Goal: Task Accomplishment & Management: Manage account settings

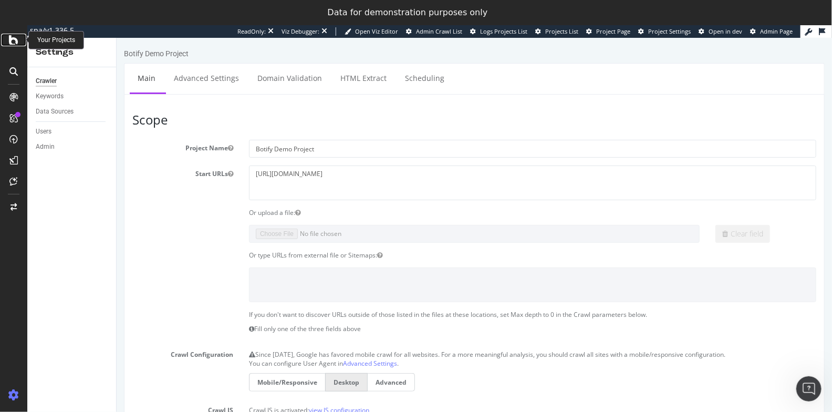
click at [12, 42] on icon at bounding box center [13, 40] width 9 height 13
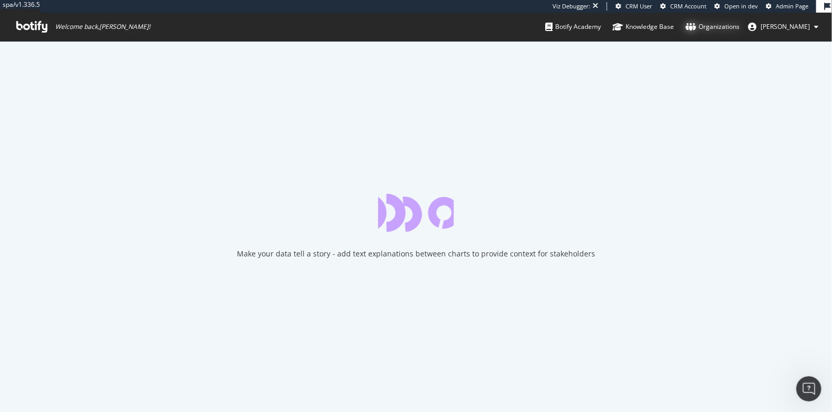
click at [740, 25] on div "Organizations" at bounding box center [713, 27] width 54 height 11
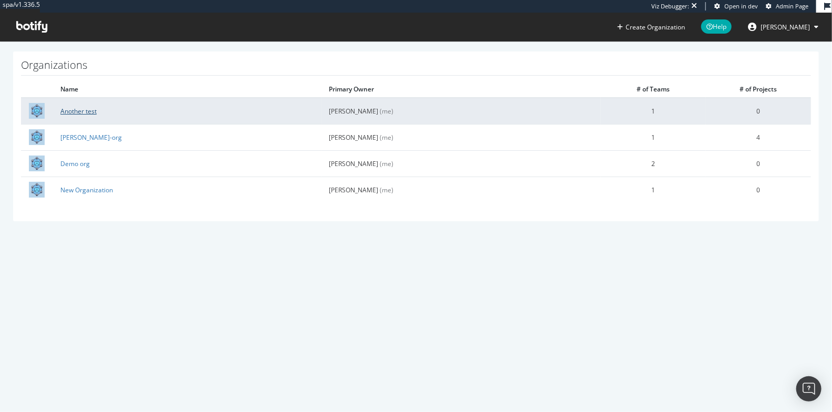
click at [72, 114] on link "Another test" at bounding box center [78, 111] width 36 height 9
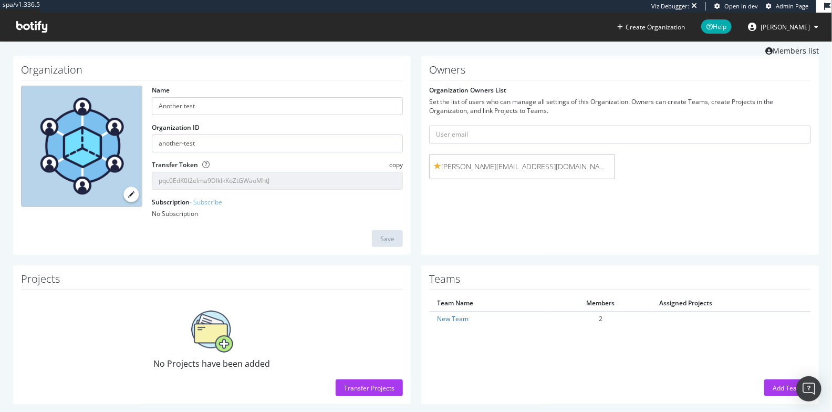
scroll to position [40, 0]
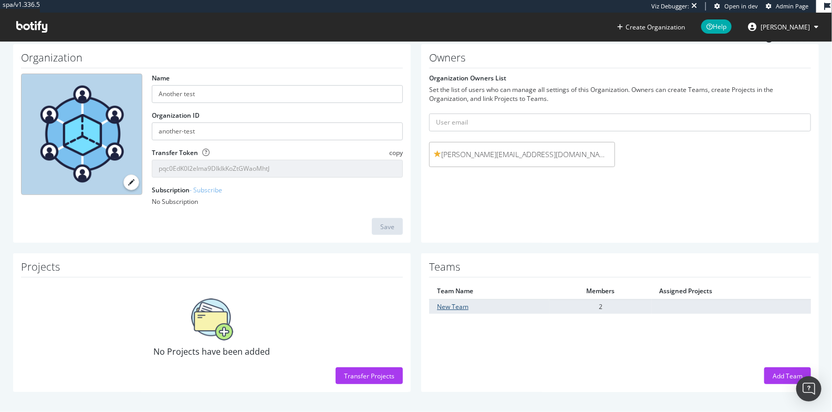
click at [437, 307] on link "New Team" at bounding box center [453, 306] width 32 height 9
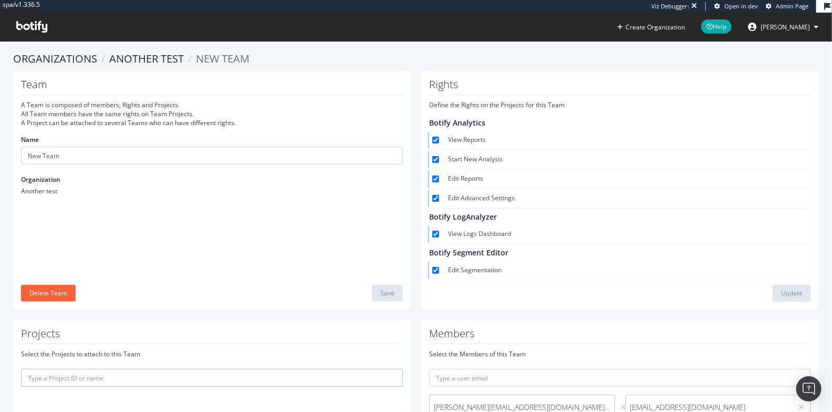
scroll to position [2, 0]
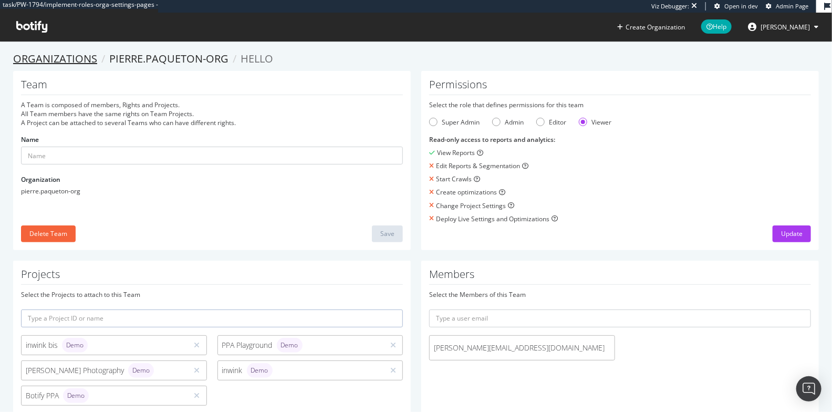
click at [91, 59] on link "Organizations" at bounding box center [55, 59] width 84 height 14
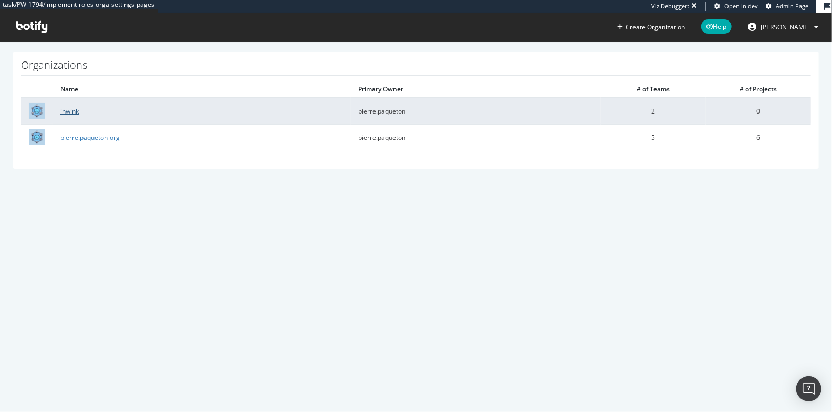
click at [69, 109] on link "inwink" at bounding box center [69, 111] width 18 height 9
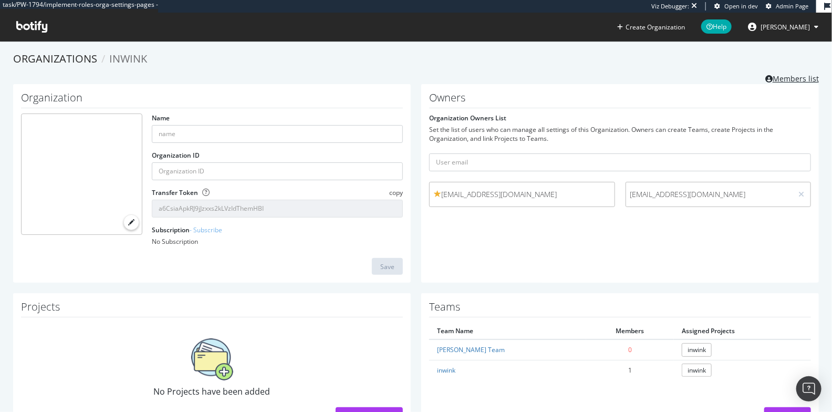
click at [774, 79] on link "Members list" at bounding box center [793, 77] width 54 height 13
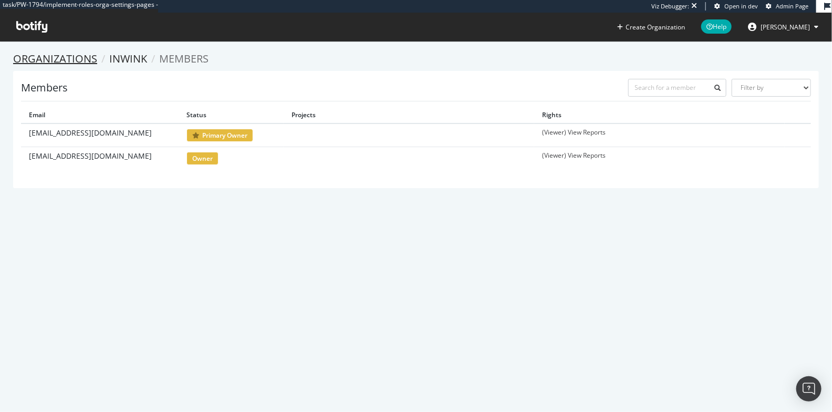
click at [65, 57] on link "Organizations" at bounding box center [55, 59] width 84 height 14
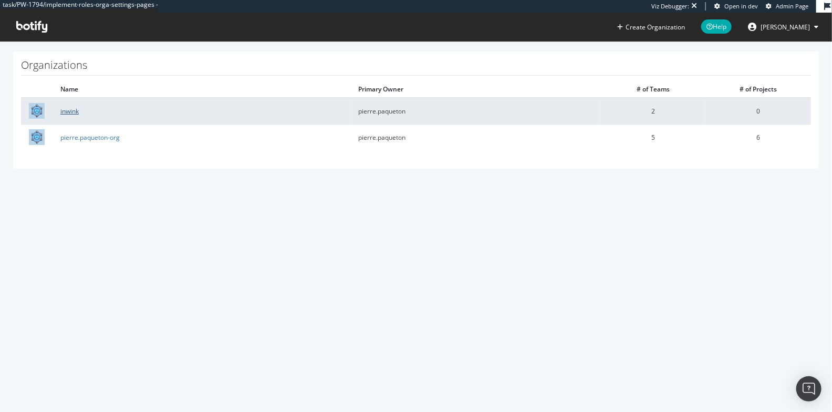
click at [61, 110] on link "inwink" at bounding box center [69, 111] width 18 height 9
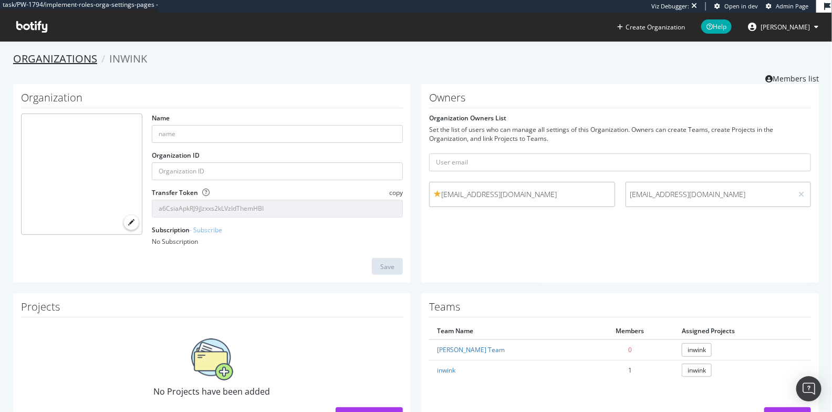
click at [75, 54] on link "Organizations" at bounding box center [55, 59] width 84 height 14
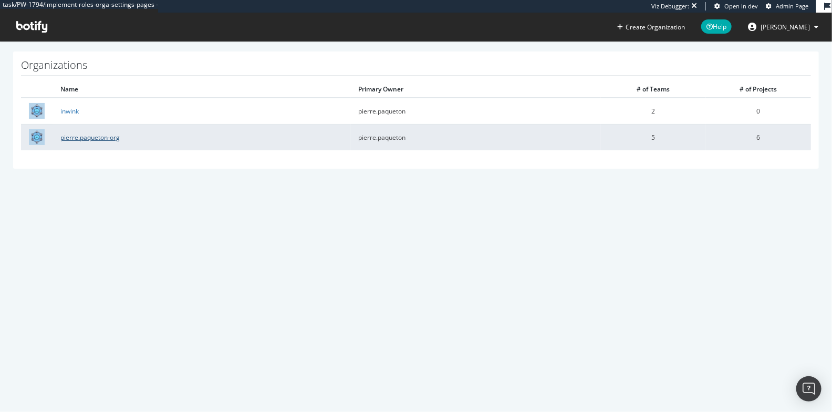
click at [92, 139] on link "pierre.paqueton-org" at bounding box center [89, 137] width 59 height 9
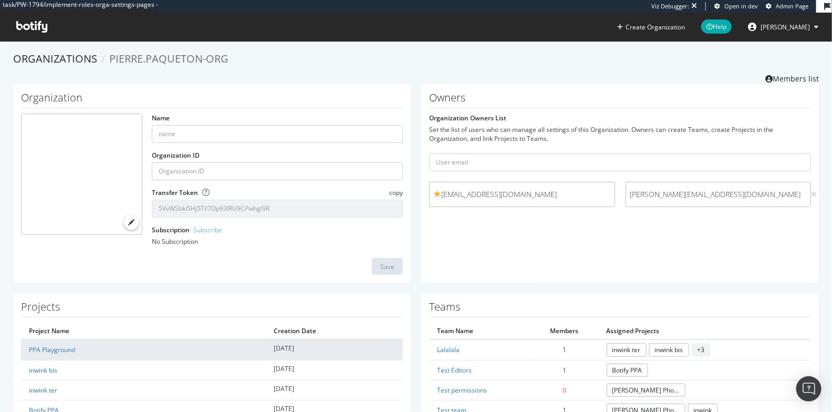
click at [55, 353] on td "PPA Playground" at bounding box center [143, 350] width 245 height 20
click at [54, 351] on link "PPA Playground" at bounding box center [52, 349] width 46 height 9
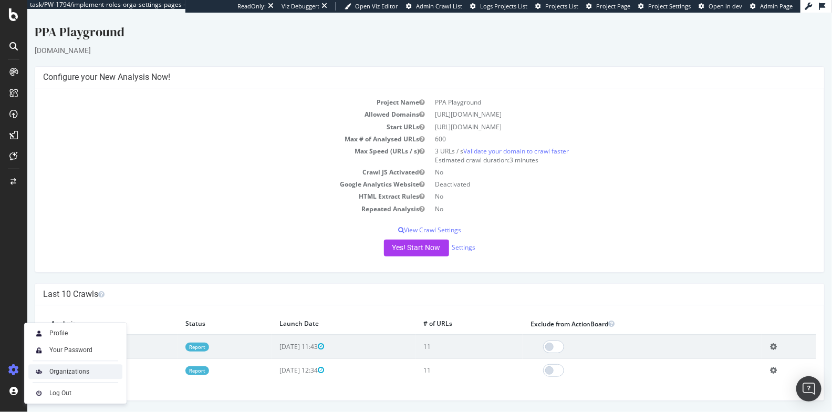
click at [53, 372] on div "Organizations" at bounding box center [69, 371] width 40 height 8
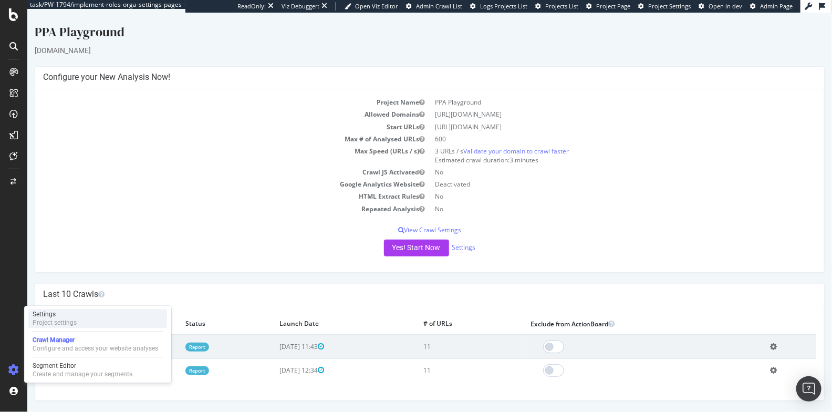
click at [56, 314] on div "Settings" at bounding box center [55, 314] width 44 height 8
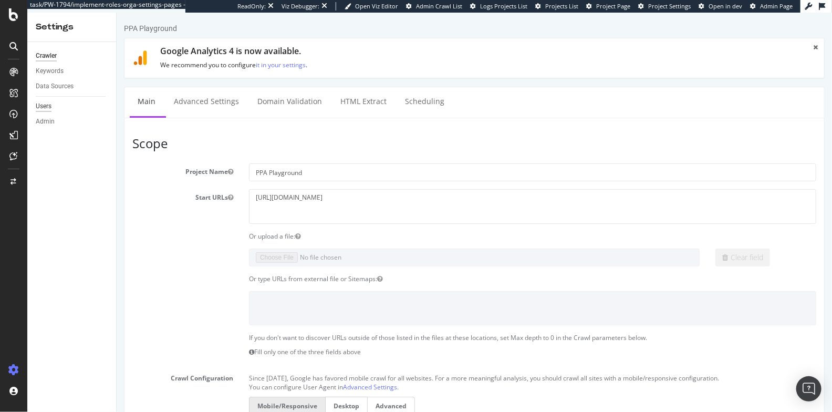
click at [45, 103] on div "Users" at bounding box center [44, 106] width 16 height 11
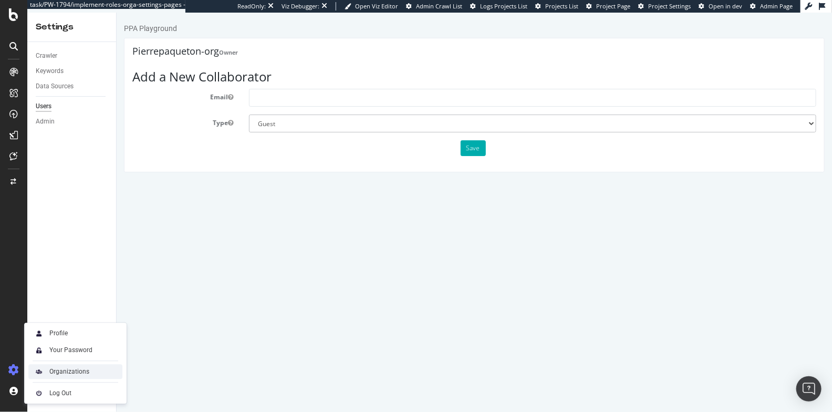
click at [54, 374] on div "Organizations" at bounding box center [69, 371] width 40 height 8
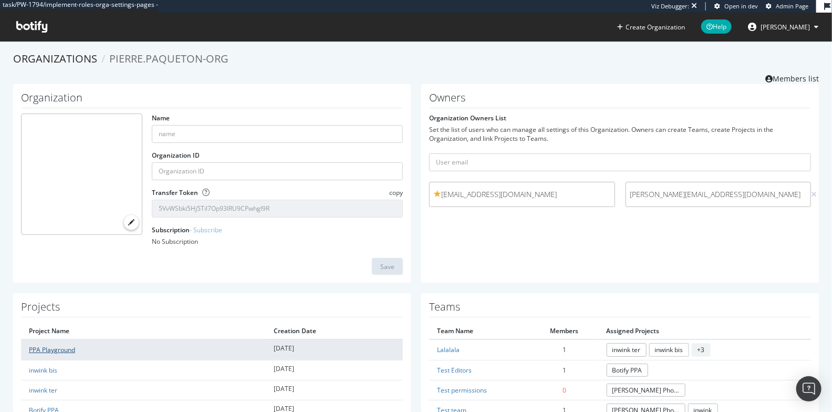
click at [58, 352] on link "PPA Playground" at bounding box center [52, 349] width 46 height 9
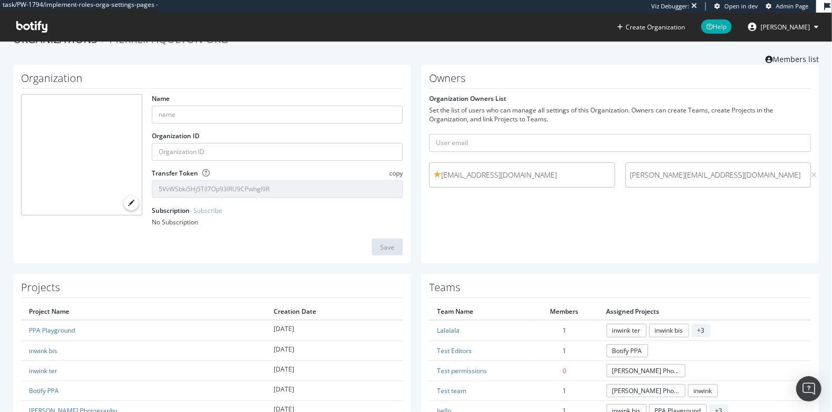
scroll to position [31, 0]
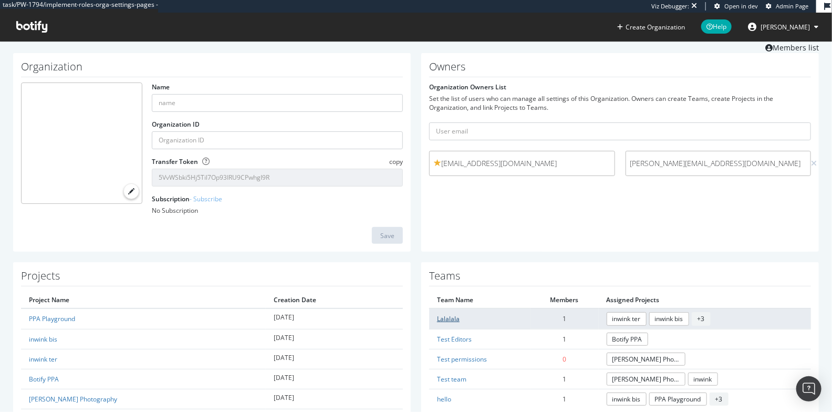
click at [448, 319] on link "Lalalala" at bounding box center [448, 318] width 23 height 9
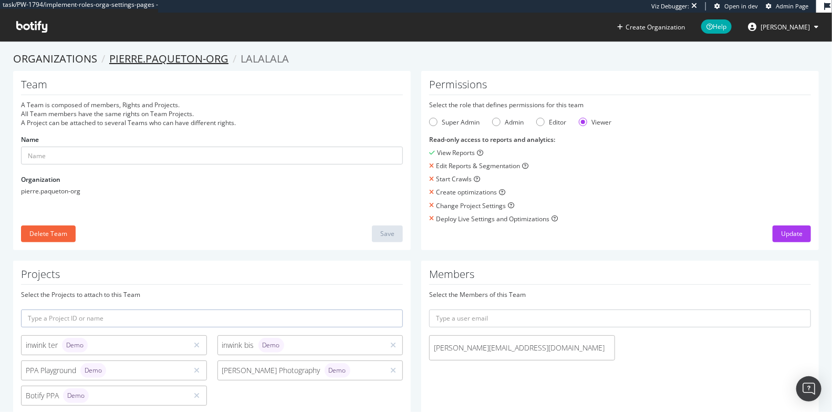
click at [201, 59] on link "pierre.paqueton-org" at bounding box center [168, 59] width 119 height 14
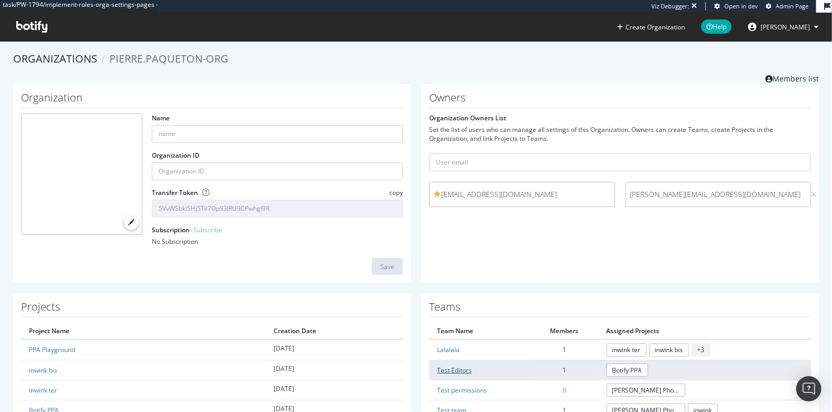
click at [448, 370] on link "Test Editors" at bounding box center [454, 370] width 35 height 9
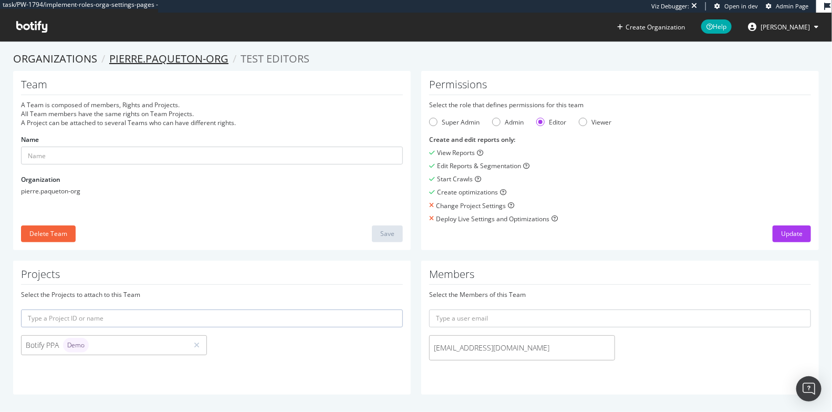
click at [153, 59] on link "pierre.paqueton-org" at bounding box center [168, 59] width 119 height 14
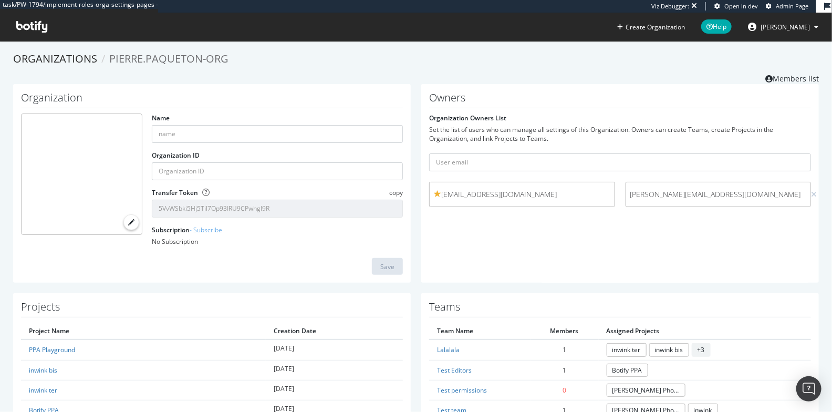
click at [464, 196] on span "pierre.paqueton@botify.com" at bounding box center [522, 194] width 177 height 11
click at [775, 79] on link "Members list" at bounding box center [793, 77] width 54 height 13
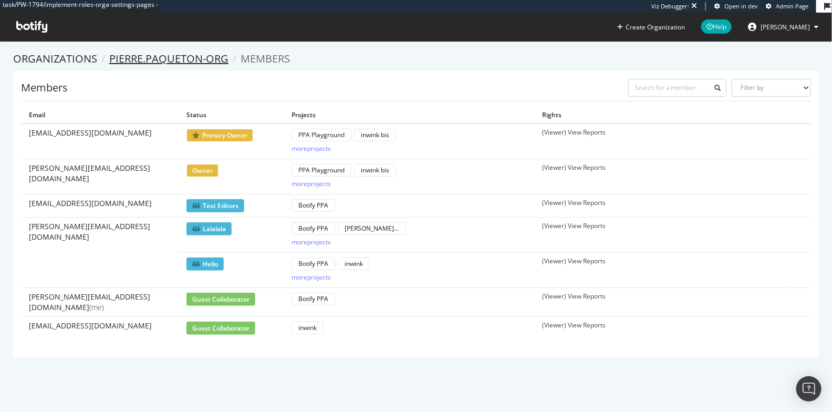
click at [191, 64] on link "pierre.paqueton-org" at bounding box center [168, 59] width 119 height 14
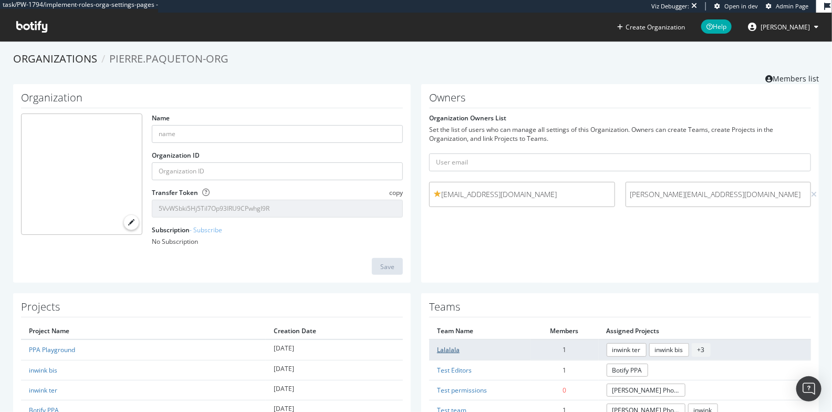
click at [448, 350] on link "Lalalala" at bounding box center [448, 349] width 23 height 9
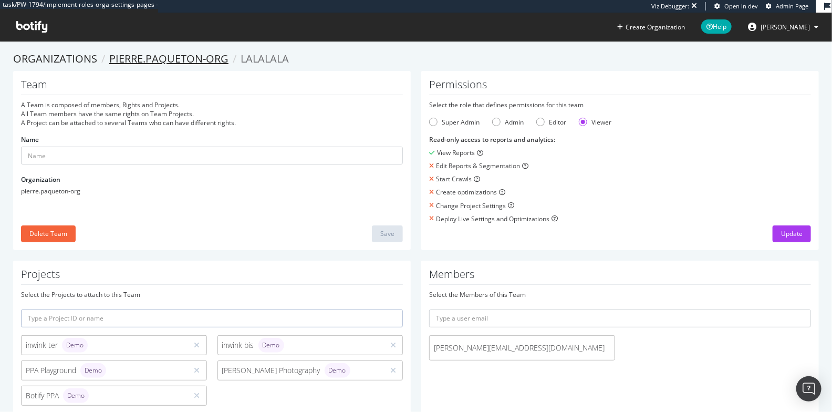
click at [188, 61] on link "pierre.paqueton-org" at bounding box center [168, 59] width 119 height 14
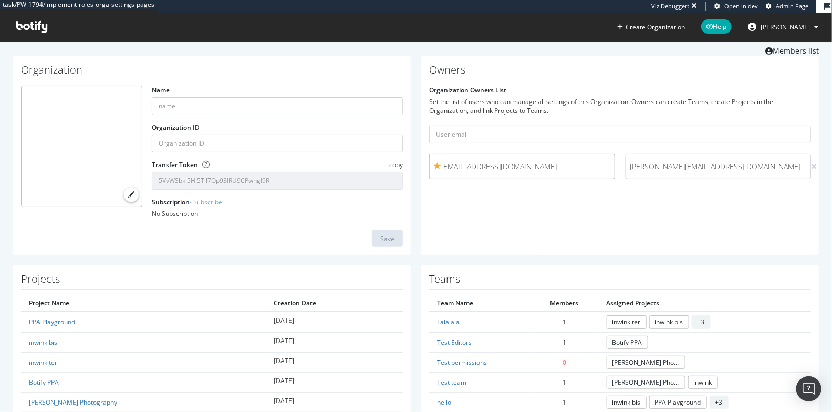
scroll to position [90, 0]
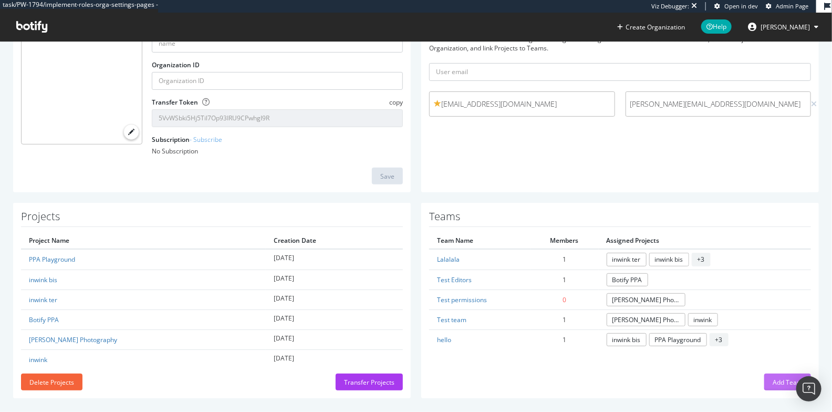
click at [775, 382] on div "Add Team" at bounding box center [788, 382] width 30 height 9
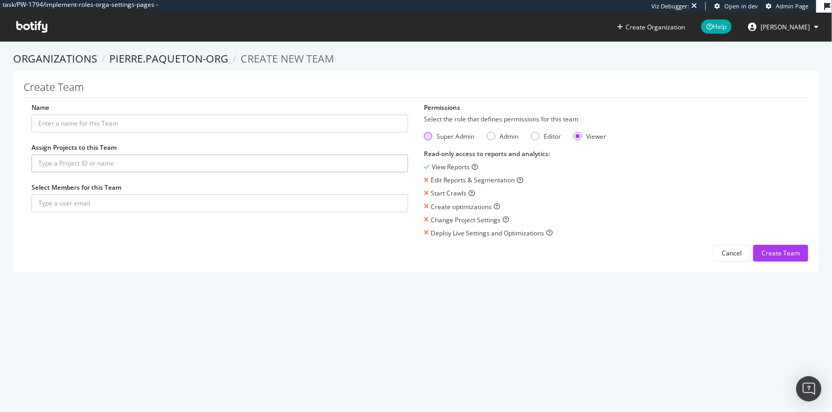
click at [426, 135] on div "Super Admin" at bounding box center [428, 136] width 8 height 8
click at [723, 256] on div "Cancel" at bounding box center [732, 253] width 20 height 9
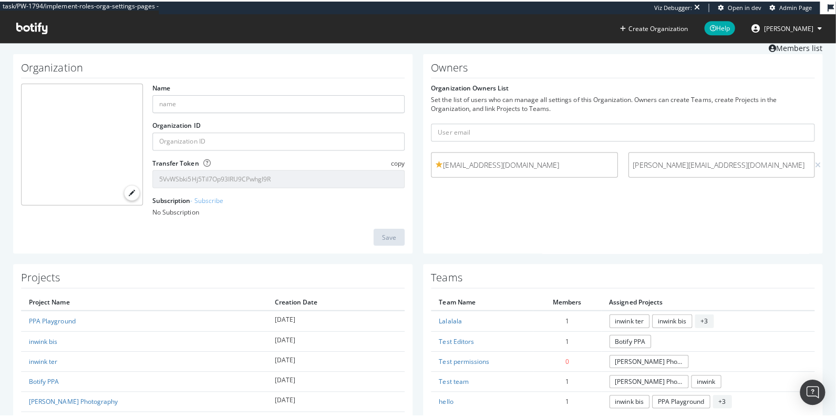
scroll to position [4, 0]
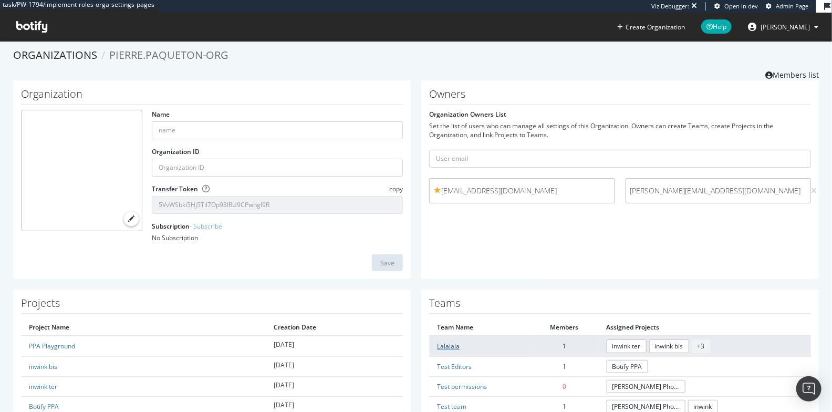
click at [444, 344] on link "Lalalala" at bounding box center [448, 346] width 23 height 9
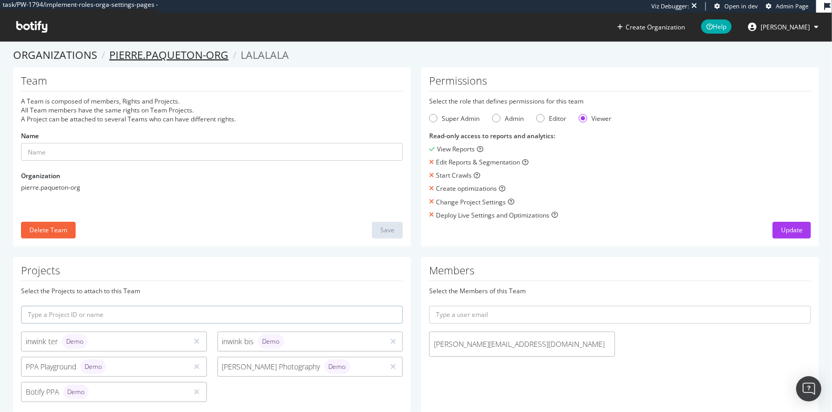
click at [158, 59] on link "pierre.paqueton-org" at bounding box center [168, 55] width 119 height 14
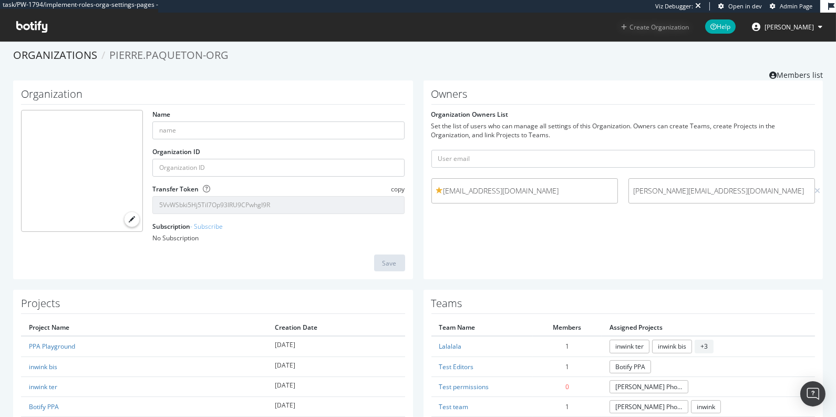
click at [682, 27] on button "Create Organization" at bounding box center [655, 27] width 69 height 10
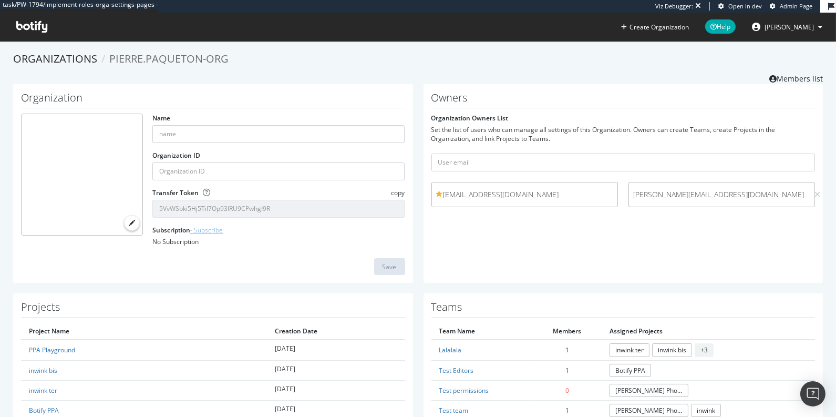
click at [204, 229] on link "- Subscribe" at bounding box center [206, 229] width 33 height 9
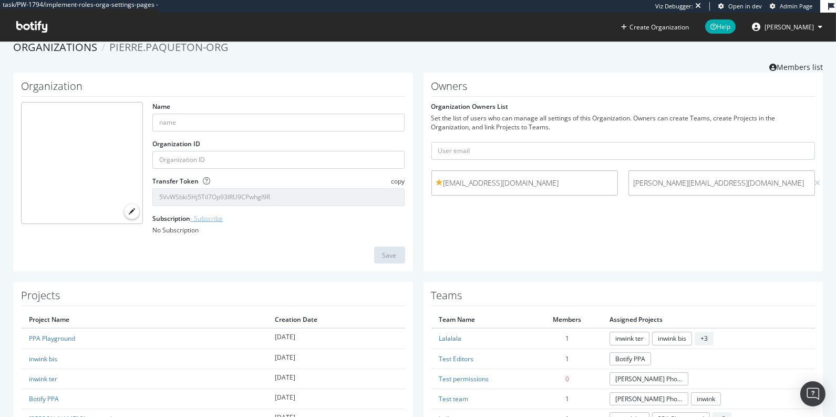
scroll to position [3, 0]
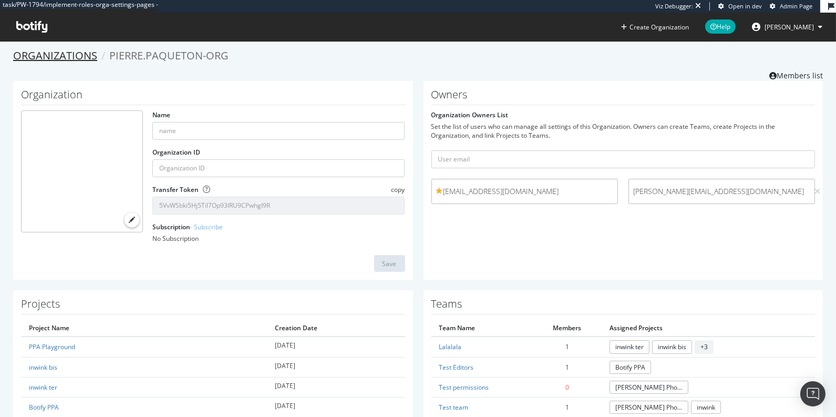
click at [46, 52] on link "Organizations" at bounding box center [55, 55] width 84 height 14
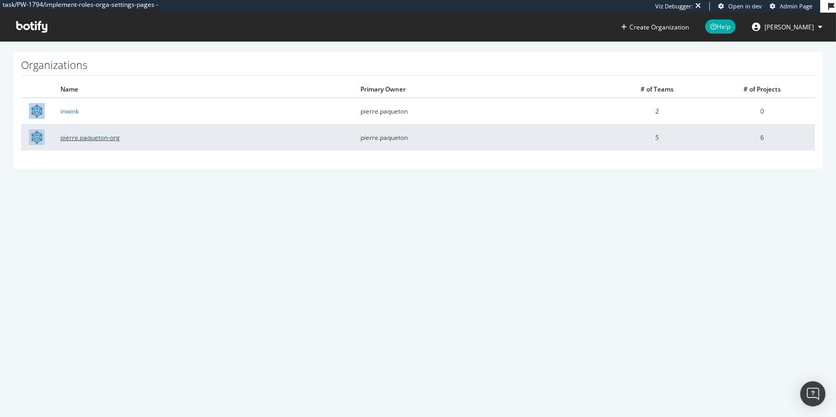
click at [107, 135] on link "pierre.paqueton-org" at bounding box center [89, 137] width 59 height 9
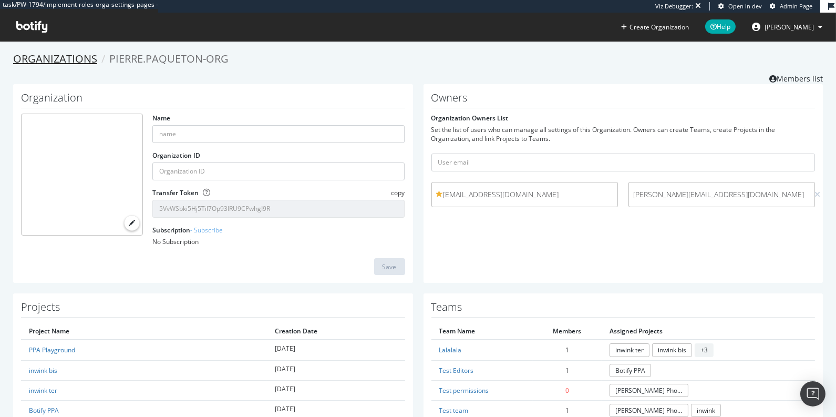
click at [78, 56] on link "Organizations" at bounding box center [55, 59] width 84 height 14
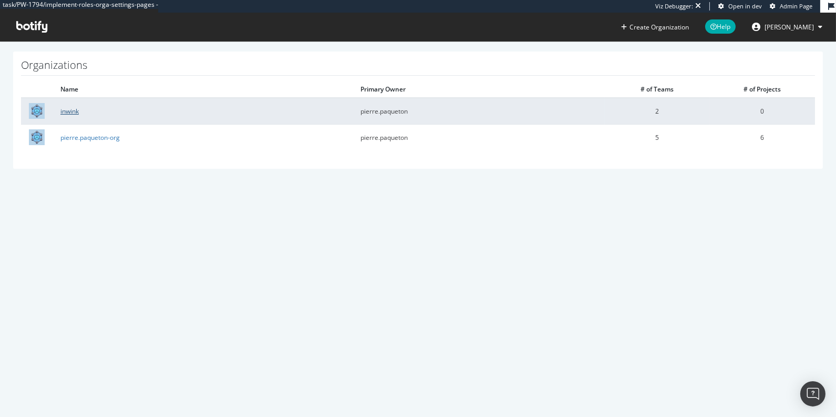
click at [74, 109] on link "inwink" at bounding box center [69, 111] width 18 height 9
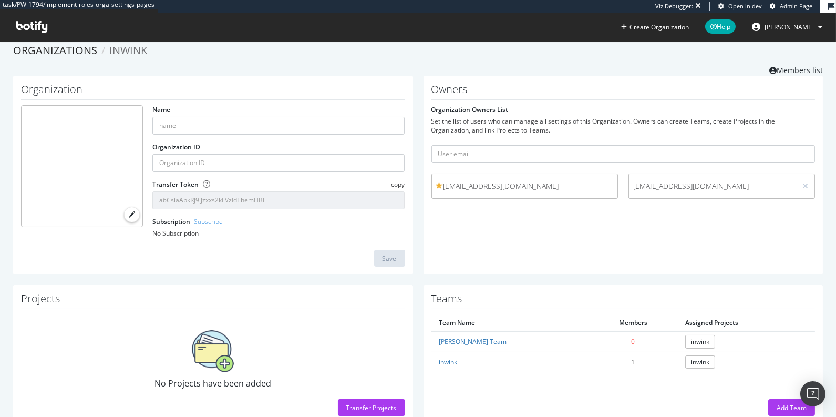
scroll to position [35, 0]
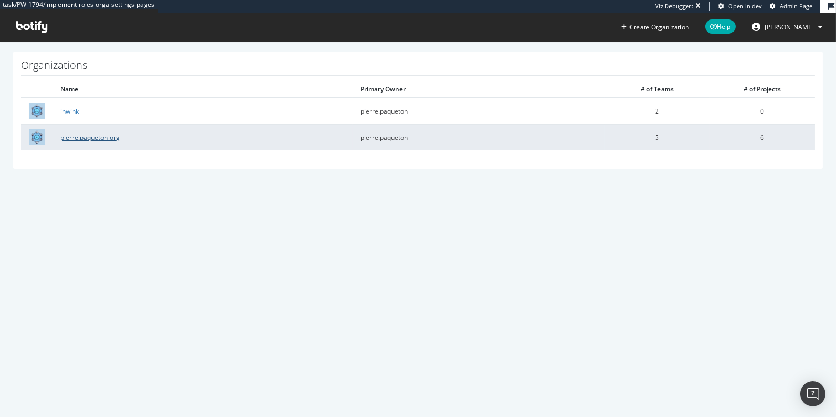
click at [101, 139] on link "pierre.paqueton-org" at bounding box center [89, 137] width 59 height 9
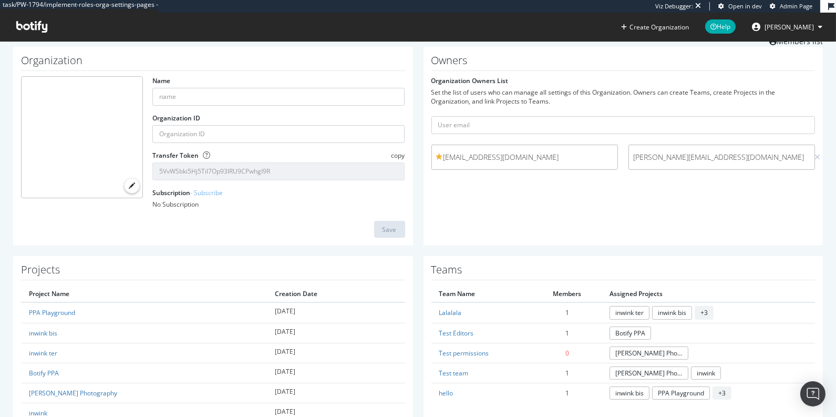
scroll to position [91, 0]
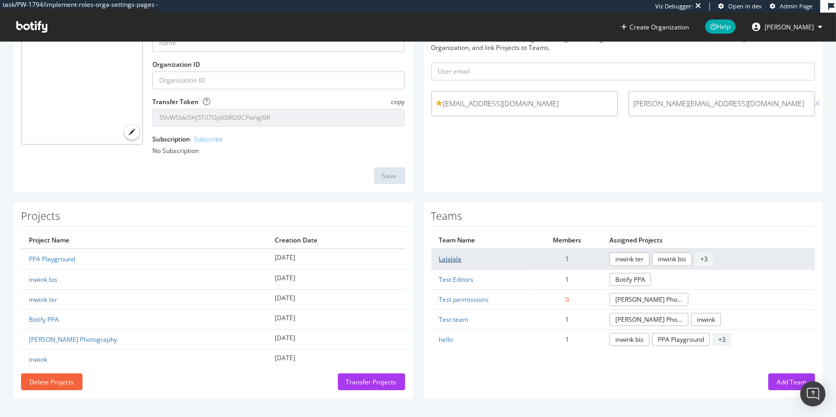
click at [446, 259] on link "Lalalala" at bounding box center [450, 258] width 23 height 9
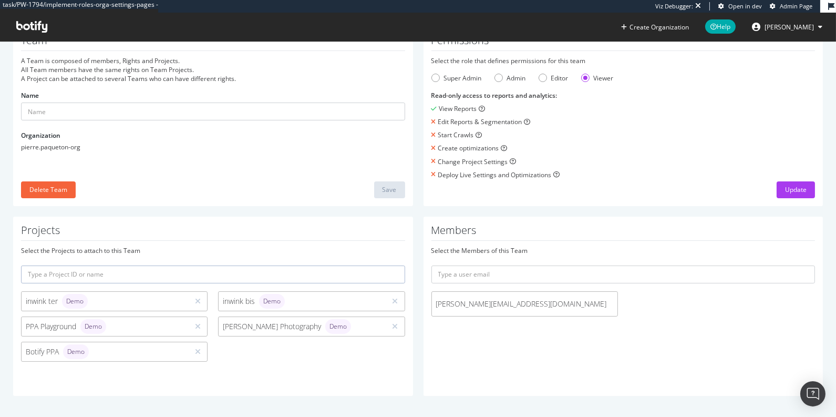
scroll to position [43, 0]
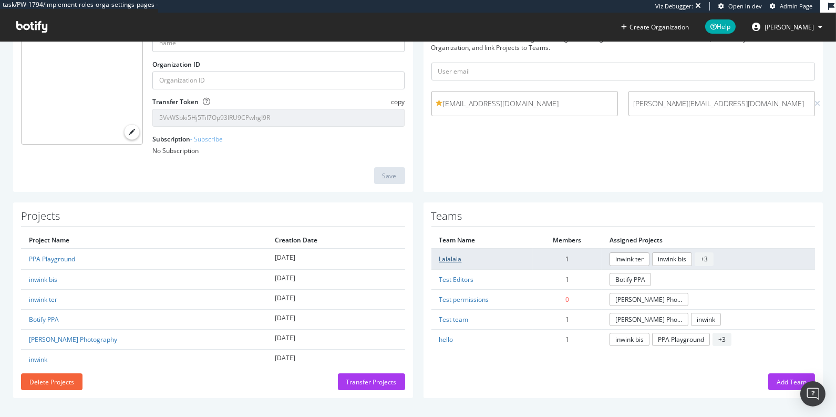
click at [447, 259] on link "Lalalala" at bounding box center [450, 258] width 23 height 9
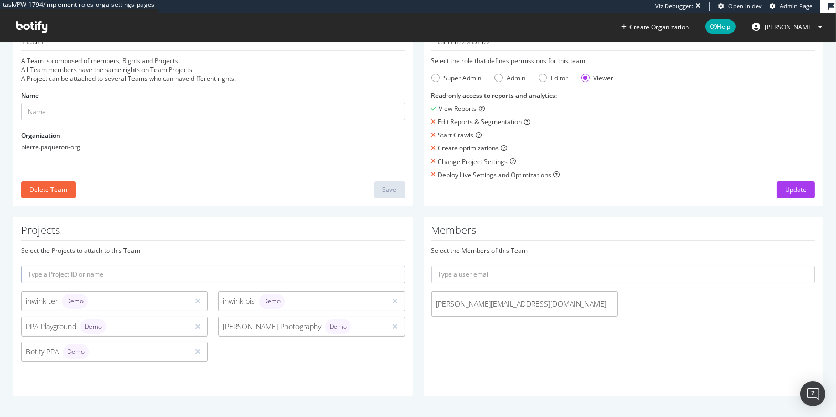
scroll to position [43, 0]
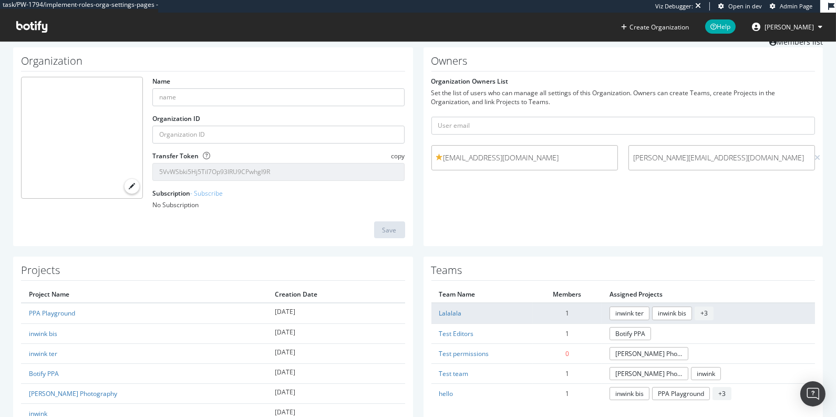
scroll to position [37, 0]
click at [443, 312] on link "Lalalala" at bounding box center [450, 312] width 23 height 9
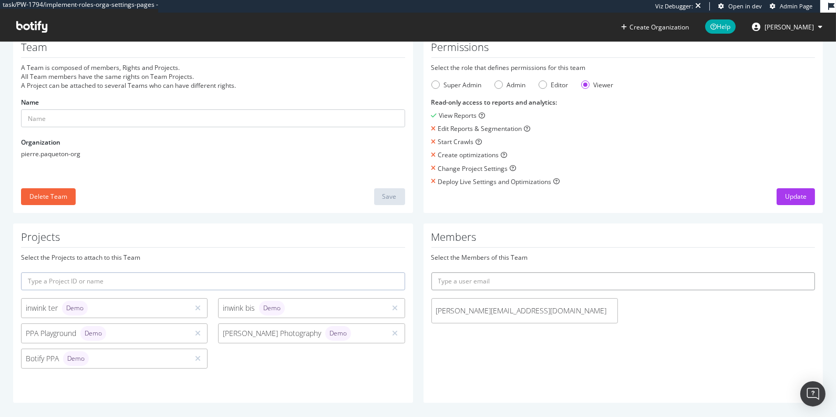
click at [464, 283] on input "text" at bounding box center [623, 281] width 384 height 18
click at [512, 246] on div "Members Select the Members of this Team nicolas.mephane@gmail.com" at bounding box center [624, 312] width 400 height 179
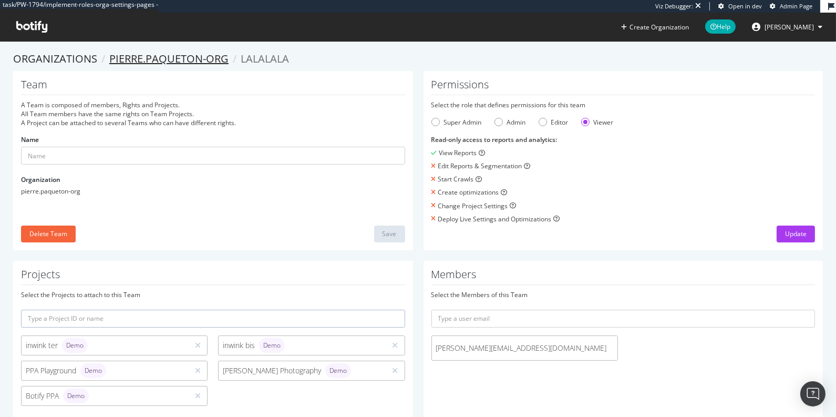
click at [152, 60] on link "pierre.paqueton-org" at bounding box center [168, 59] width 119 height 14
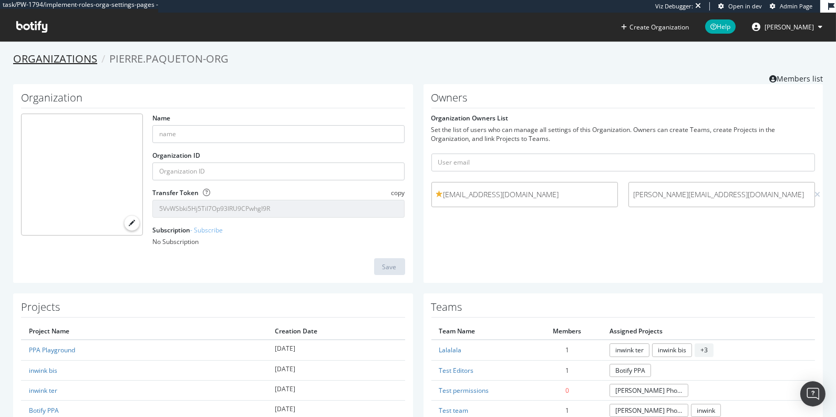
click at [54, 59] on link "Organizations" at bounding box center [55, 59] width 84 height 14
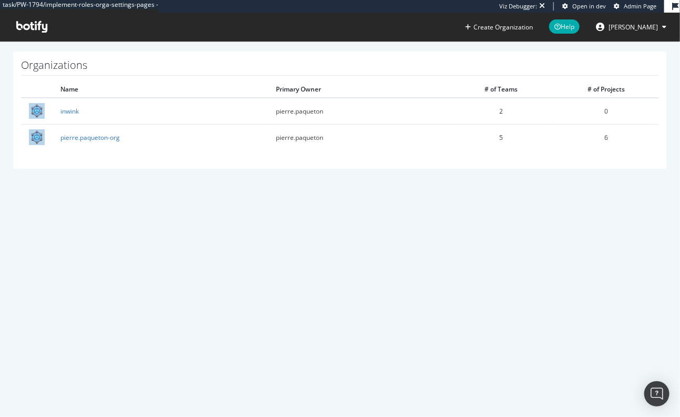
click at [604, 26] on icon at bounding box center [600, 27] width 8 height 8
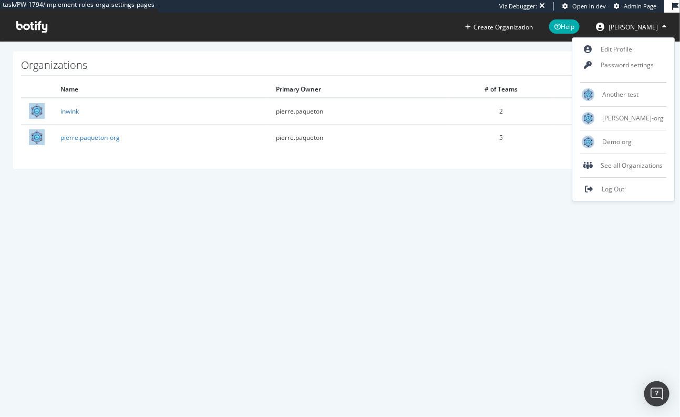
click at [489, 222] on div "task/PW-1794/implement-roles-orga-settings-pages - Viz Debugger: Open in dev Ad…" at bounding box center [340, 208] width 680 height 417
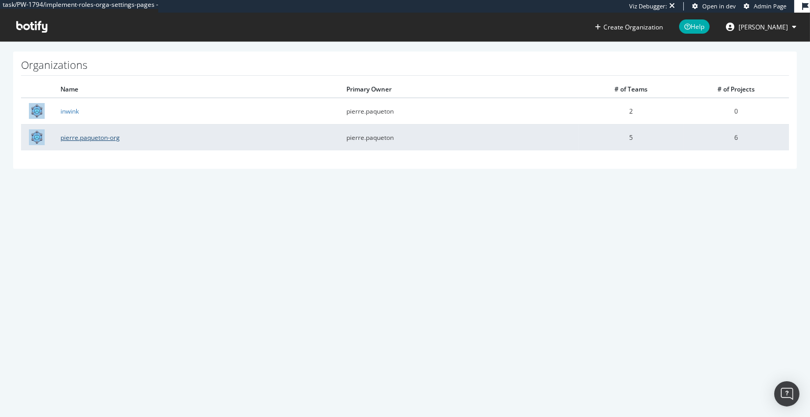
click at [78, 136] on link "pierre.paqueton-org" at bounding box center [89, 137] width 59 height 9
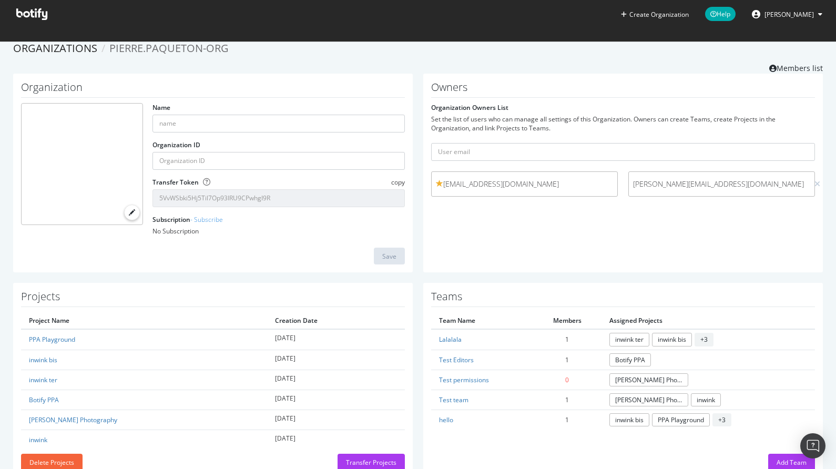
scroll to position [13, 0]
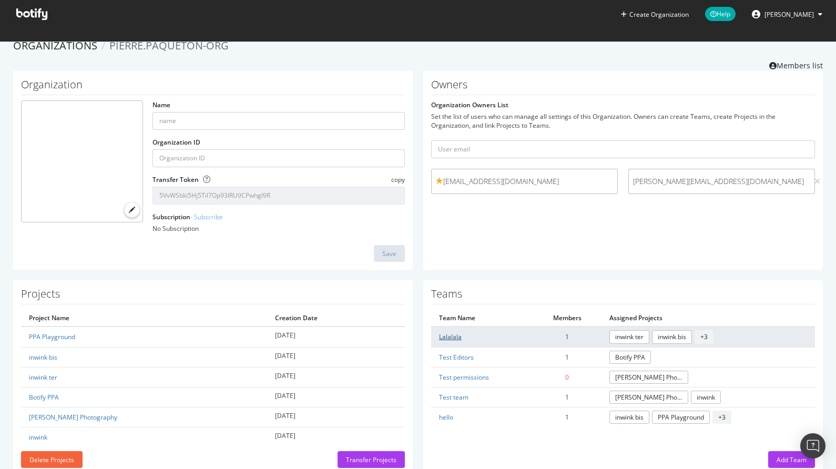
click at [442, 337] on link "Lalalala" at bounding box center [450, 336] width 23 height 9
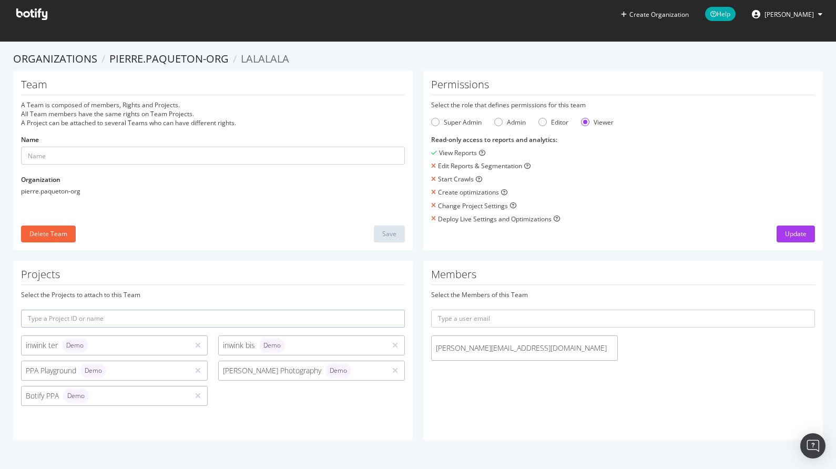
click at [141, 47] on section "Organizations pierre.paqueton-org Lalalala Team A Team is composed of members, …" at bounding box center [418, 251] width 836 height 420
click at [142, 60] on link "pierre.paqueton-org" at bounding box center [168, 59] width 119 height 14
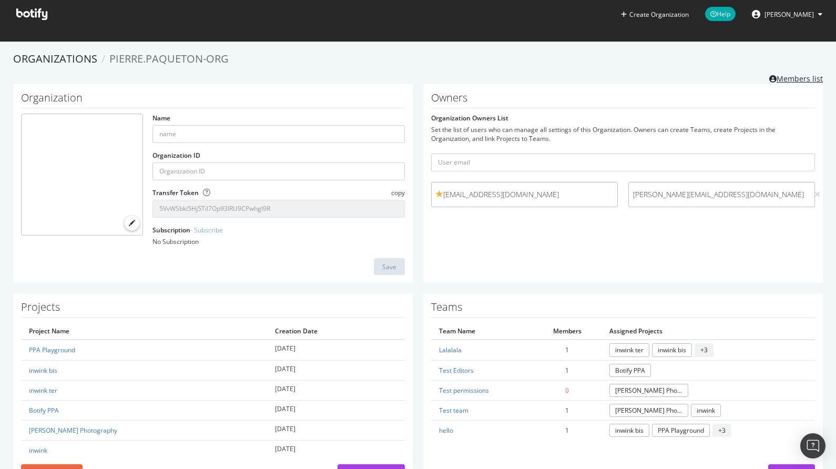
click at [770, 78] on link "Members list" at bounding box center [796, 77] width 54 height 13
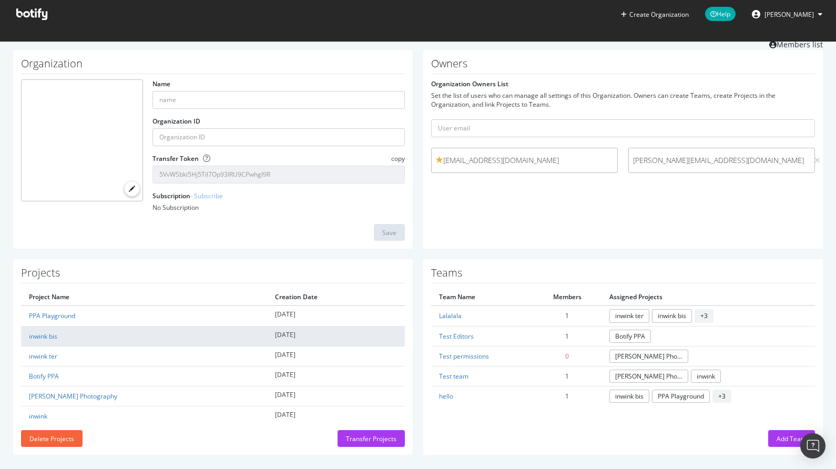
scroll to position [39, 0]
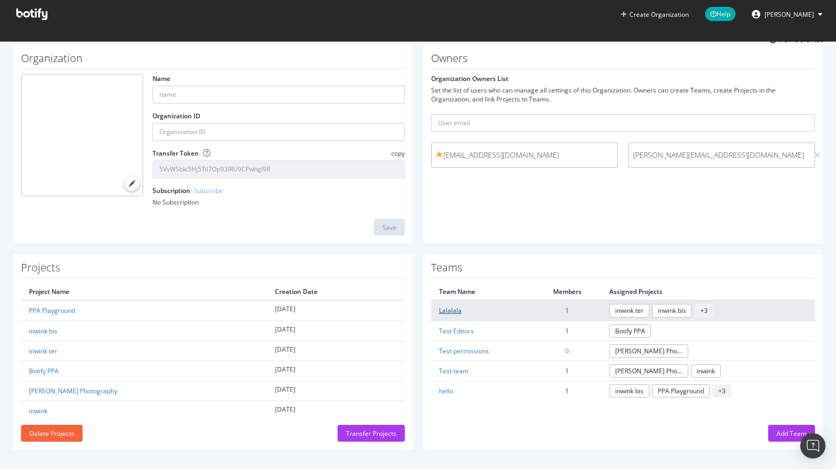
click at [441, 310] on link "Lalalala" at bounding box center [450, 310] width 23 height 9
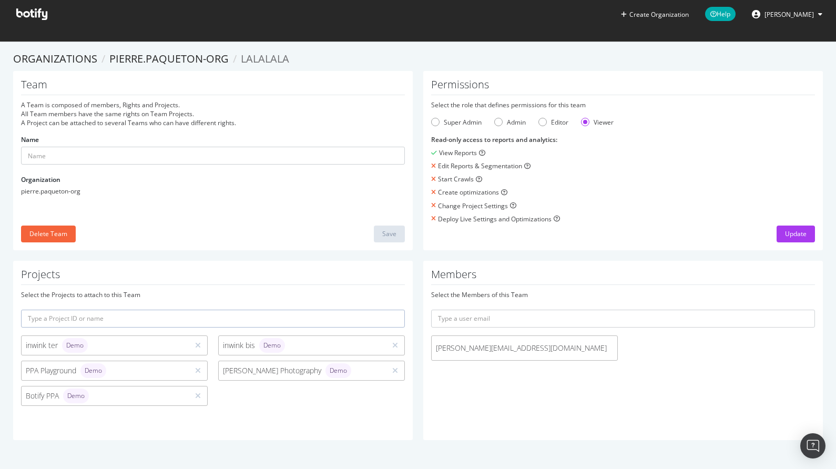
click at [546, 352] on span "nicolas.mephane@gmail.com" at bounding box center [524, 348] width 177 height 11
click at [459, 346] on span "nicolas.mephane@gmail.com" at bounding box center [524, 348] width 177 height 11
click at [152, 64] on link "pierre.paqueton-org" at bounding box center [168, 59] width 119 height 14
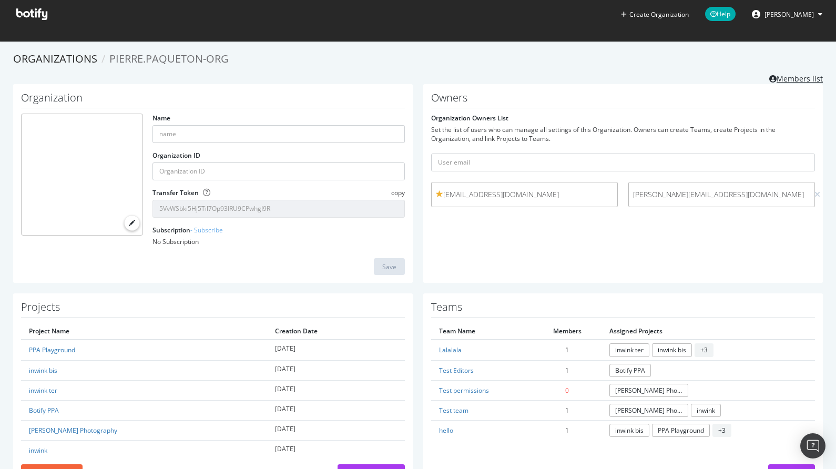
click at [774, 77] on link "Members list" at bounding box center [796, 77] width 54 height 13
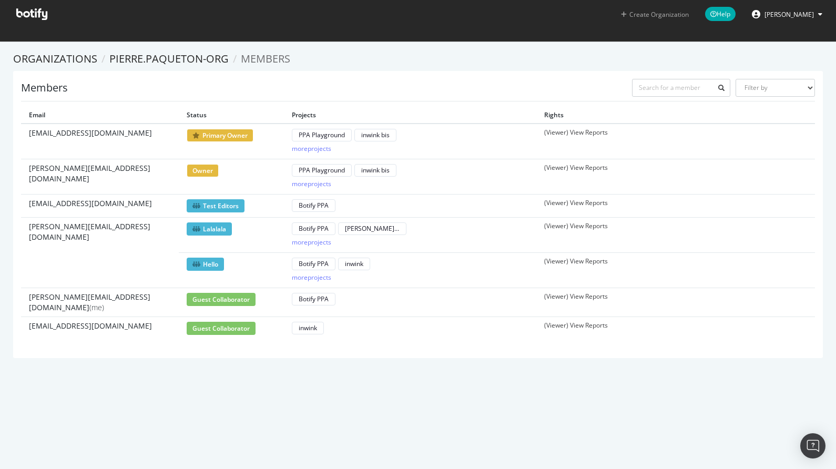
drag, startPoint x: 292, startPoint y: 262, endPoint x: 667, endPoint y: 7, distance: 453.9
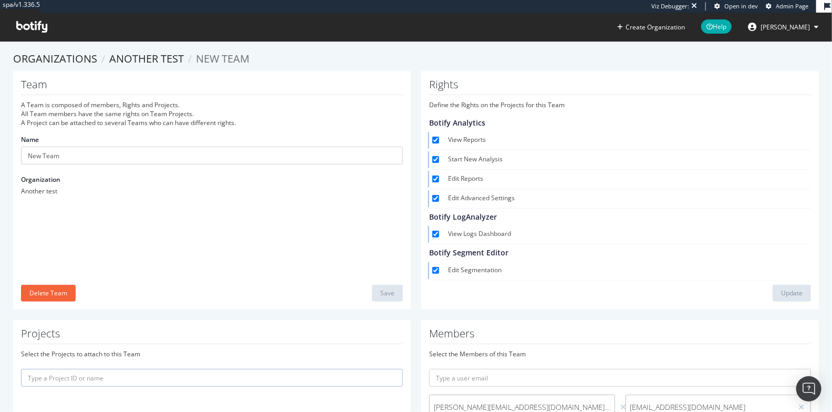
scroll to position [2, 0]
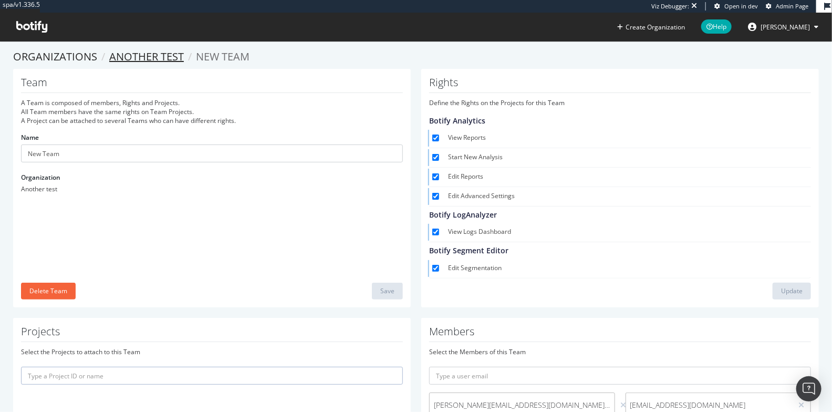
click at [142, 55] on link "Another test" at bounding box center [146, 56] width 75 height 14
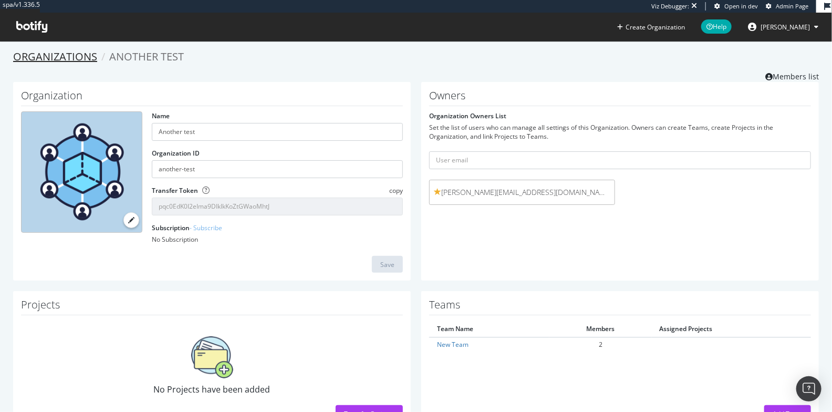
click at [59, 59] on link "Organizations" at bounding box center [55, 56] width 84 height 14
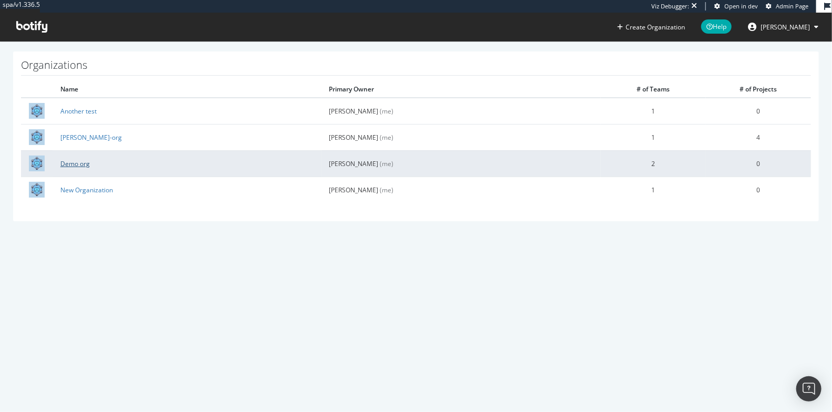
click at [66, 163] on link "Demo org" at bounding box center [74, 163] width 29 height 9
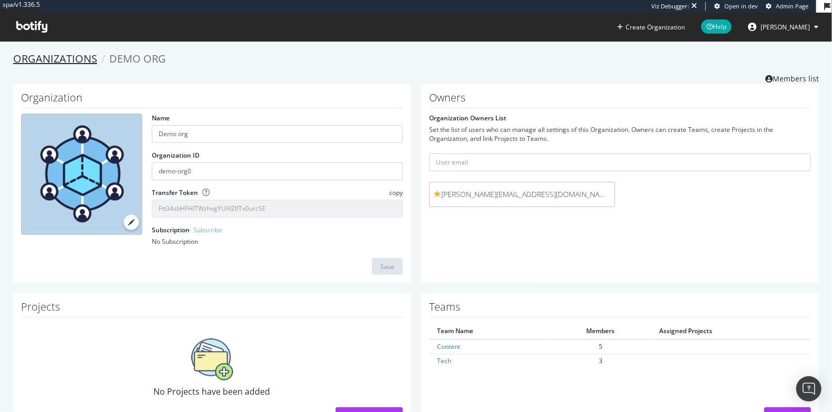
click at [45, 57] on link "Organizations" at bounding box center [55, 59] width 84 height 14
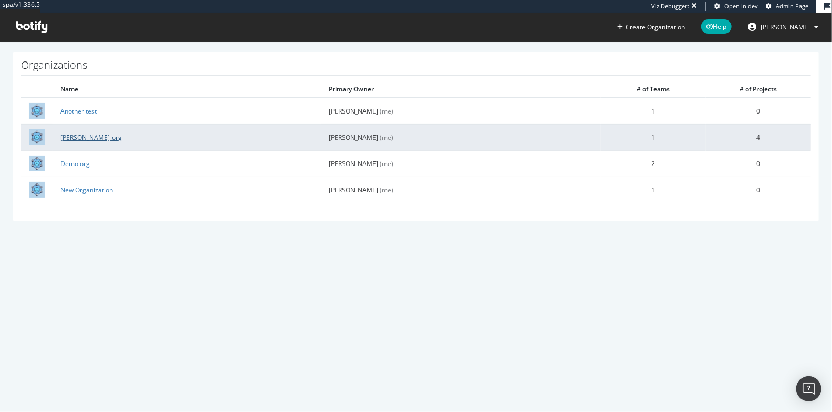
click at [80, 139] on link "[PERSON_NAME]-org" at bounding box center [90, 137] width 61 height 9
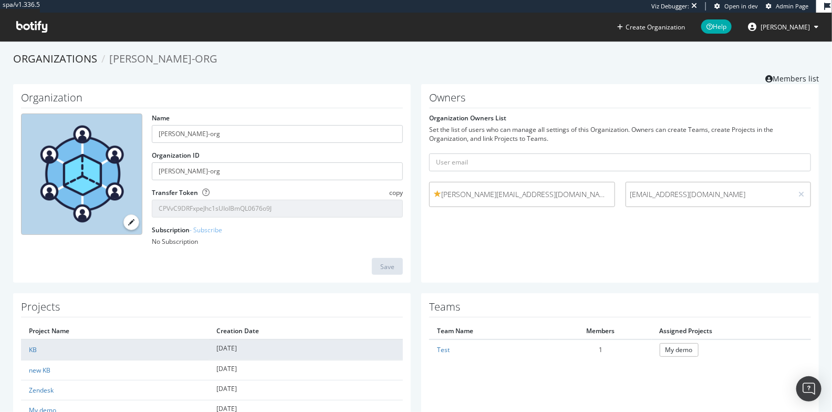
click at [37, 352] on td "KB" at bounding box center [115, 350] width 188 height 20
click at [34, 351] on link "KB" at bounding box center [33, 349] width 8 height 9
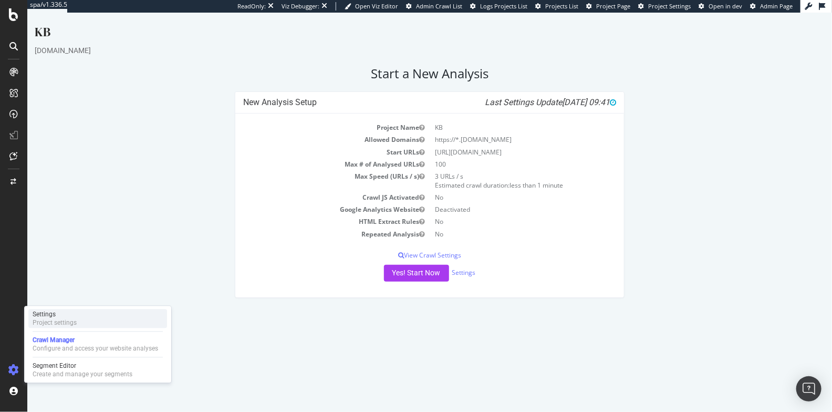
click at [49, 314] on div "Settings" at bounding box center [55, 314] width 44 height 8
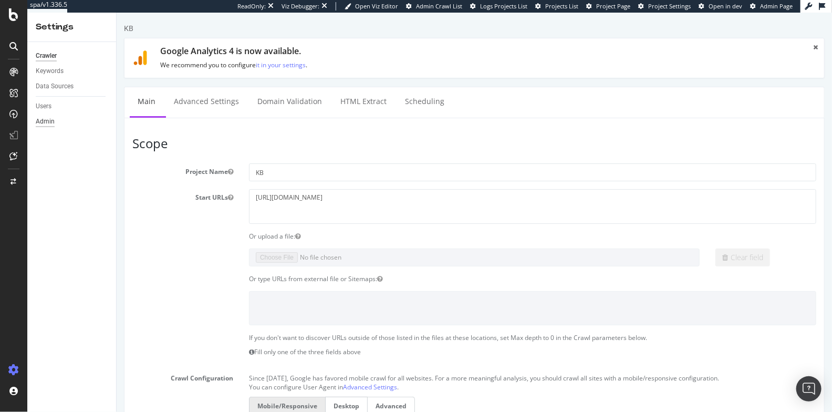
click at [45, 124] on div "Admin" at bounding box center [45, 121] width 19 height 11
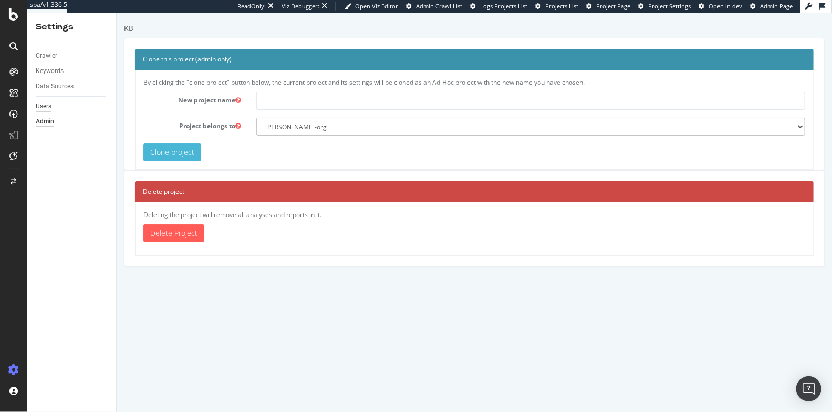
click at [43, 108] on div "Users" at bounding box center [44, 106] width 16 height 11
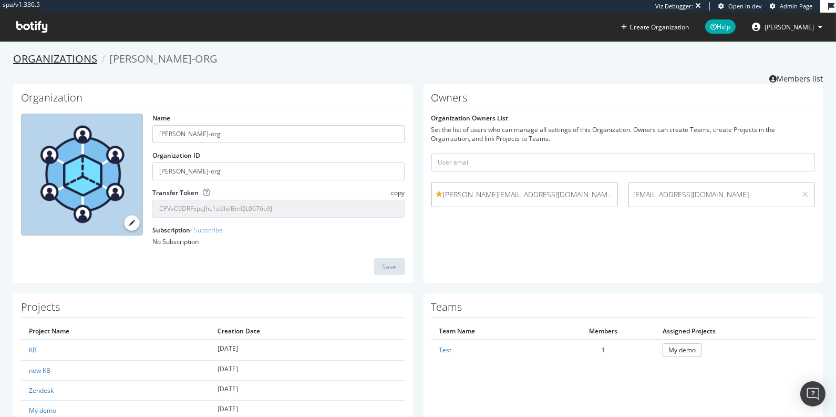
click at [68, 63] on link "Organizations" at bounding box center [55, 59] width 84 height 14
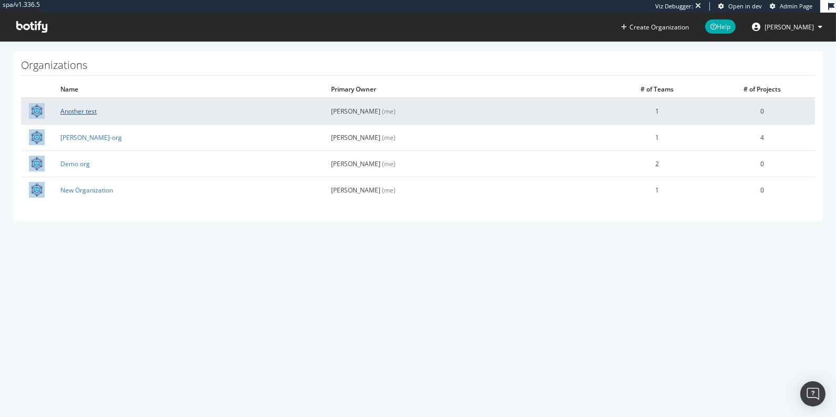
click at [70, 109] on link "Another test" at bounding box center [78, 111] width 36 height 9
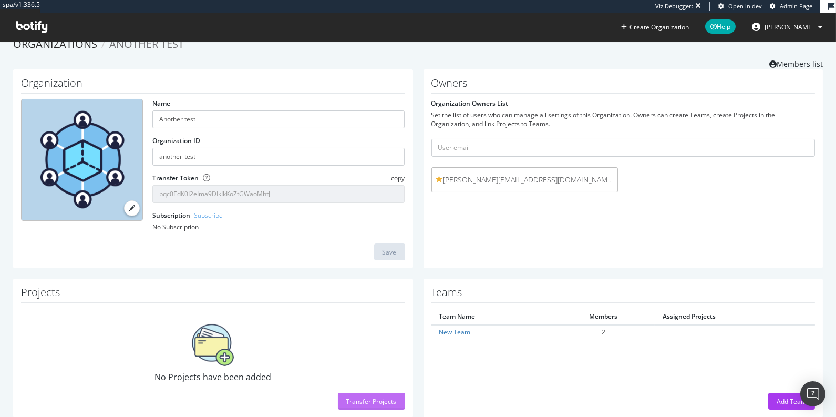
scroll to position [22, 0]
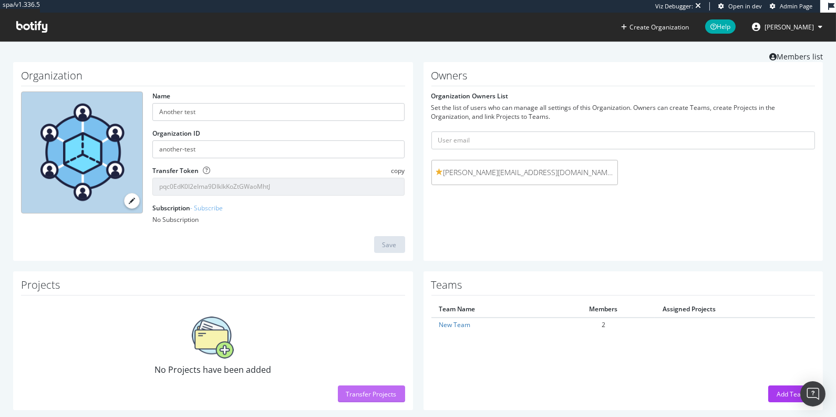
click at [368, 392] on div "Transfer Projects" at bounding box center [371, 393] width 50 height 9
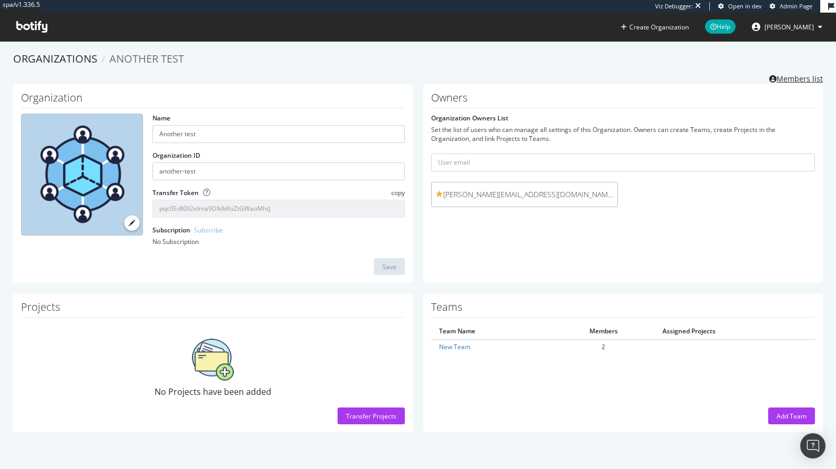
click at [789, 79] on link "Members list" at bounding box center [796, 77] width 54 height 13
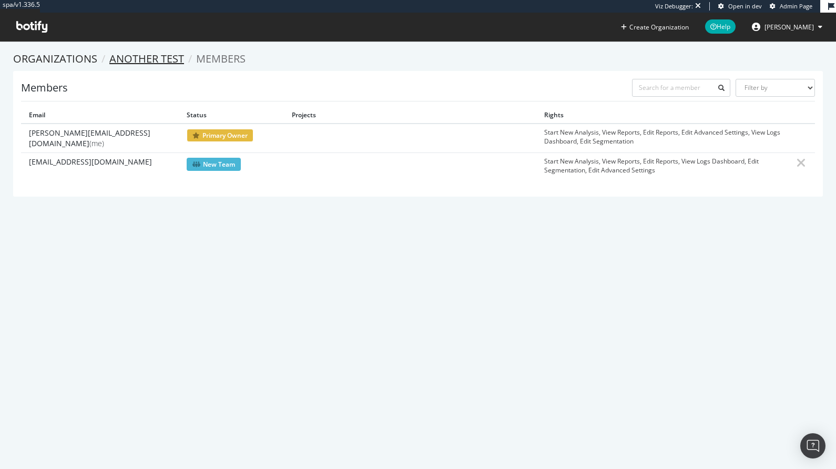
click at [119, 59] on link "Another test" at bounding box center [146, 59] width 75 height 14
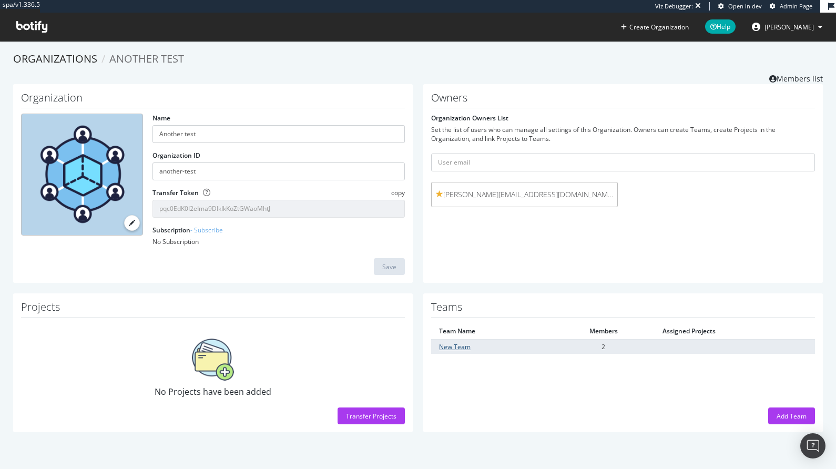
click at [448, 345] on link "New Team" at bounding box center [455, 346] width 32 height 9
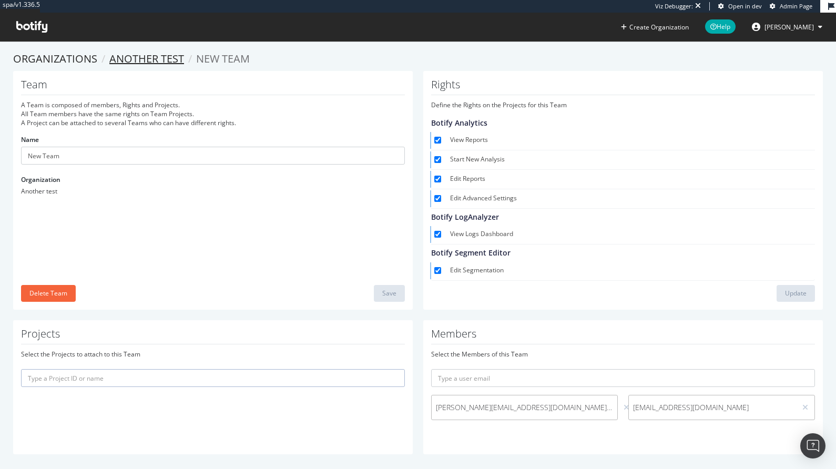
click at [154, 57] on link "Another test" at bounding box center [146, 59] width 75 height 14
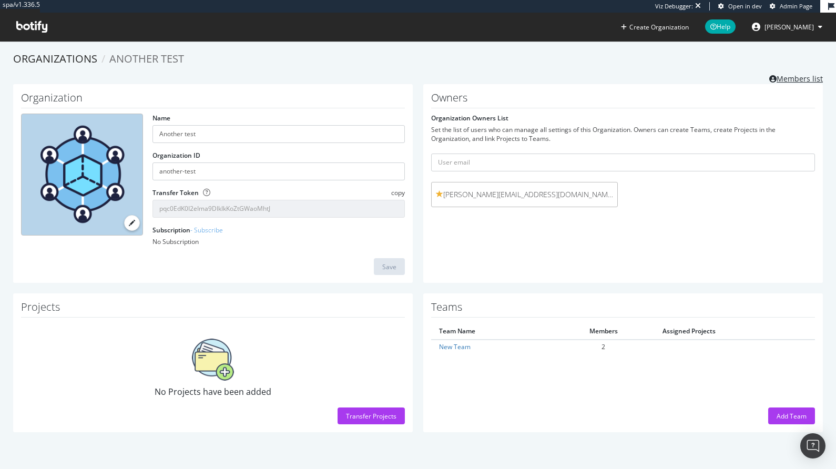
click at [790, 75] on link "Members list" at bounding box center [796, 77] width 54 height 13
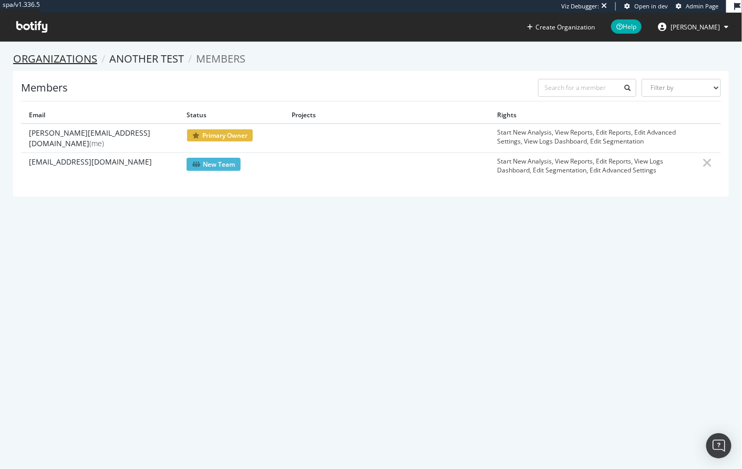
click at [52, 57] on link "Organizations" at bounding box center [55, 59] width 84 height 14
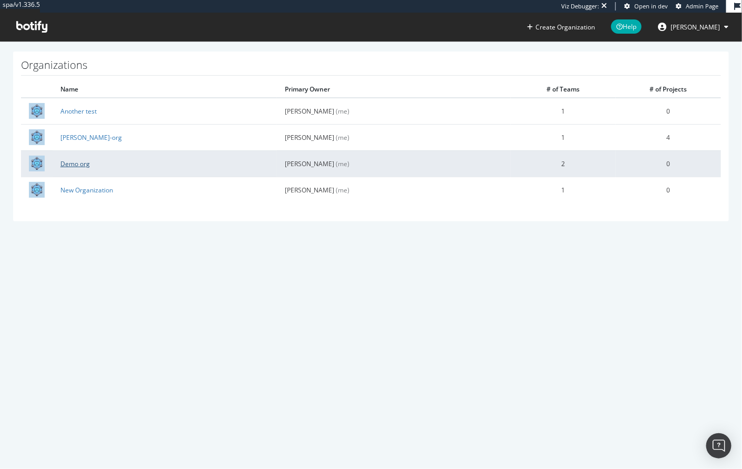
click at [74, 162] on link "Demo org" at bounding box center [74, 163] width 29 height 9
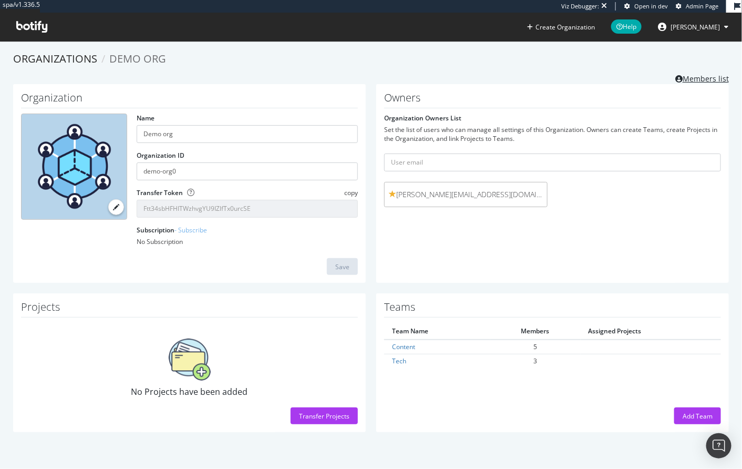
click at [682, 79] on link "Members list" at bounding box center [702, 77] width 54 height 13
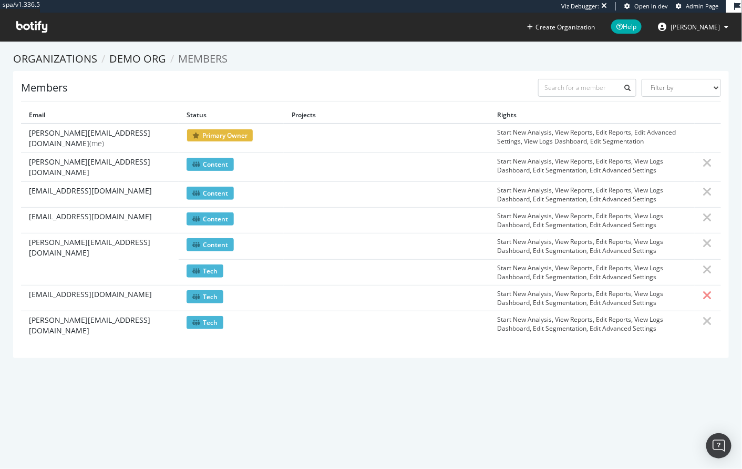
click at [703, 289] on icon at bounding box center [707, 295] width 9 height 13
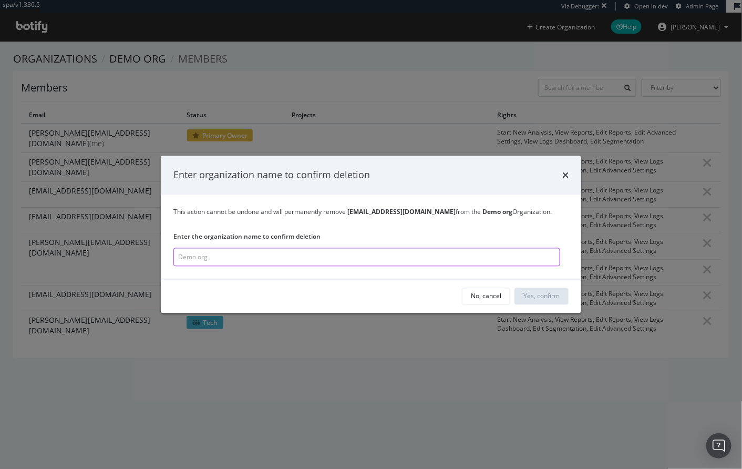
click at [239, 263] on input "modal" at bounding box center [366, 257] width 387 height 18
type input "Demo org"
